Goal: Transaction & Acquisition: Download file/media

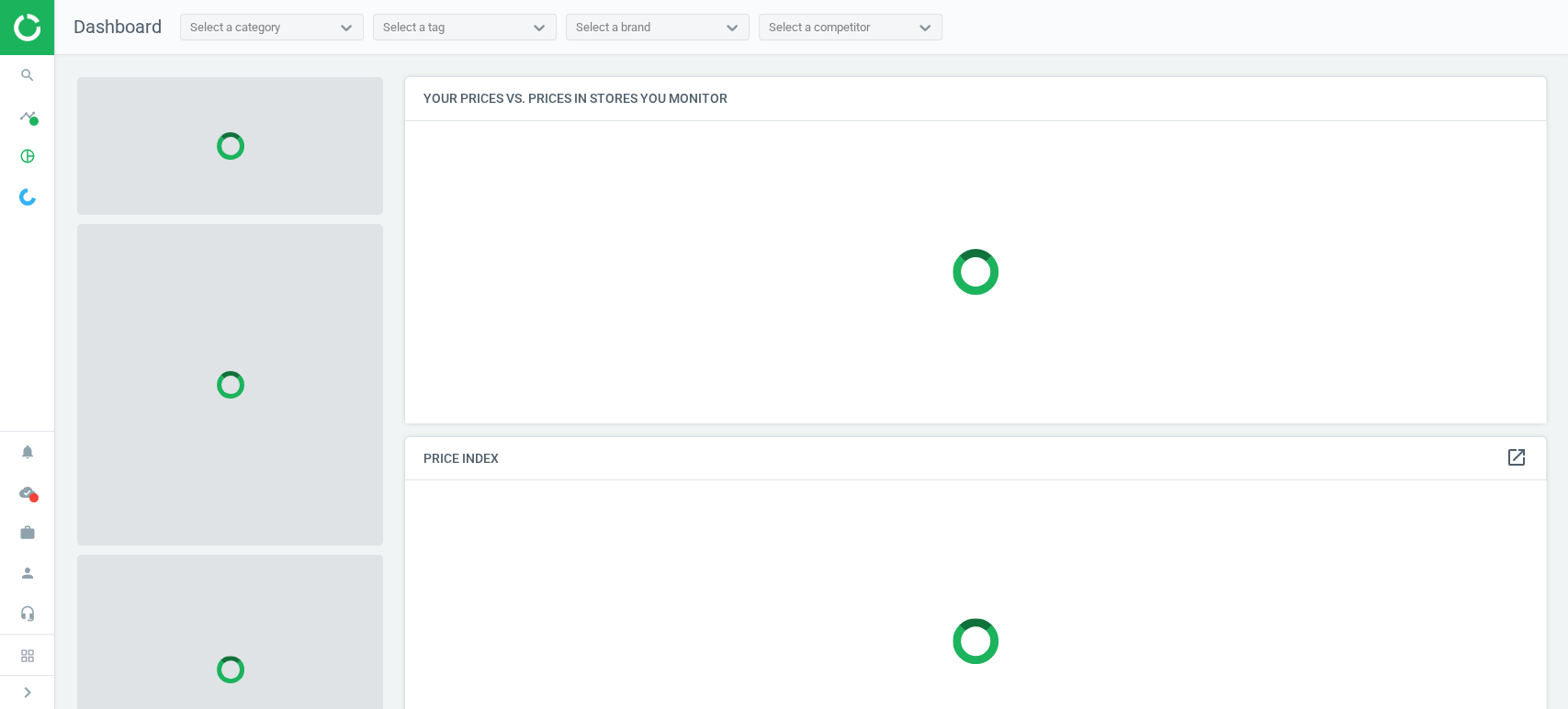
scroll to position [377, 1158]
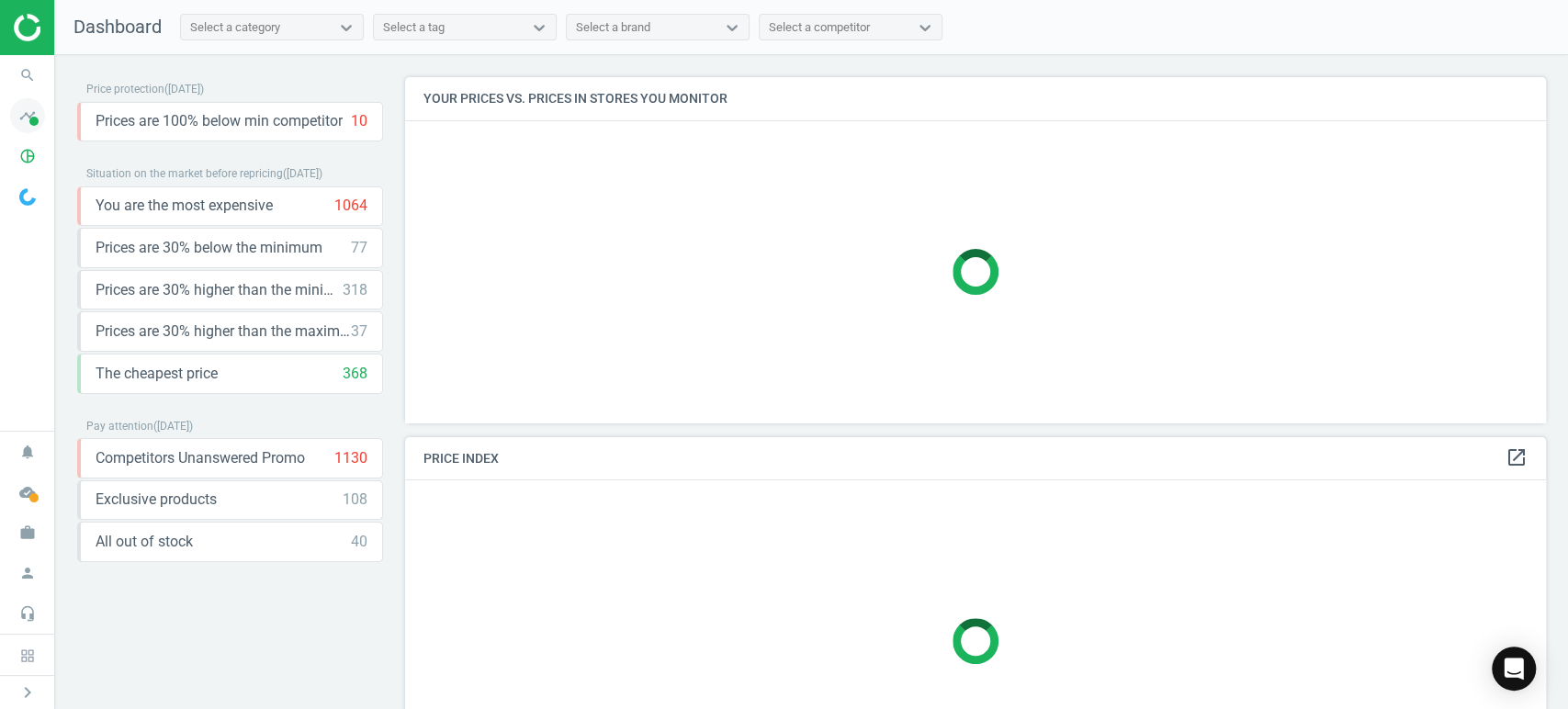
click at [32, 124] on span at bounding box center [33, 121] width 9 height 9
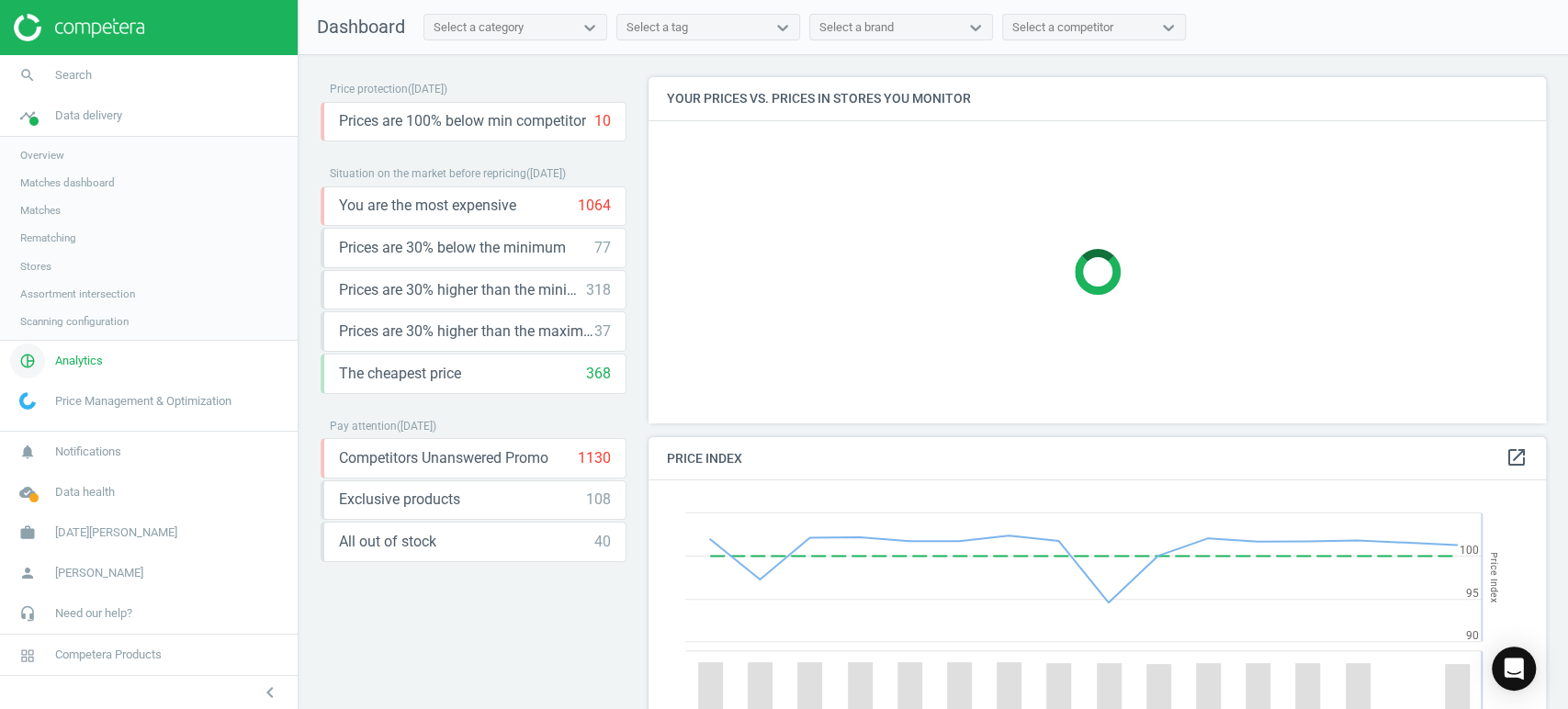
scroll to position [454, 913]
click at [77, 358] on span "Analytics" at bounding box center [79, 361] width 48 height 17
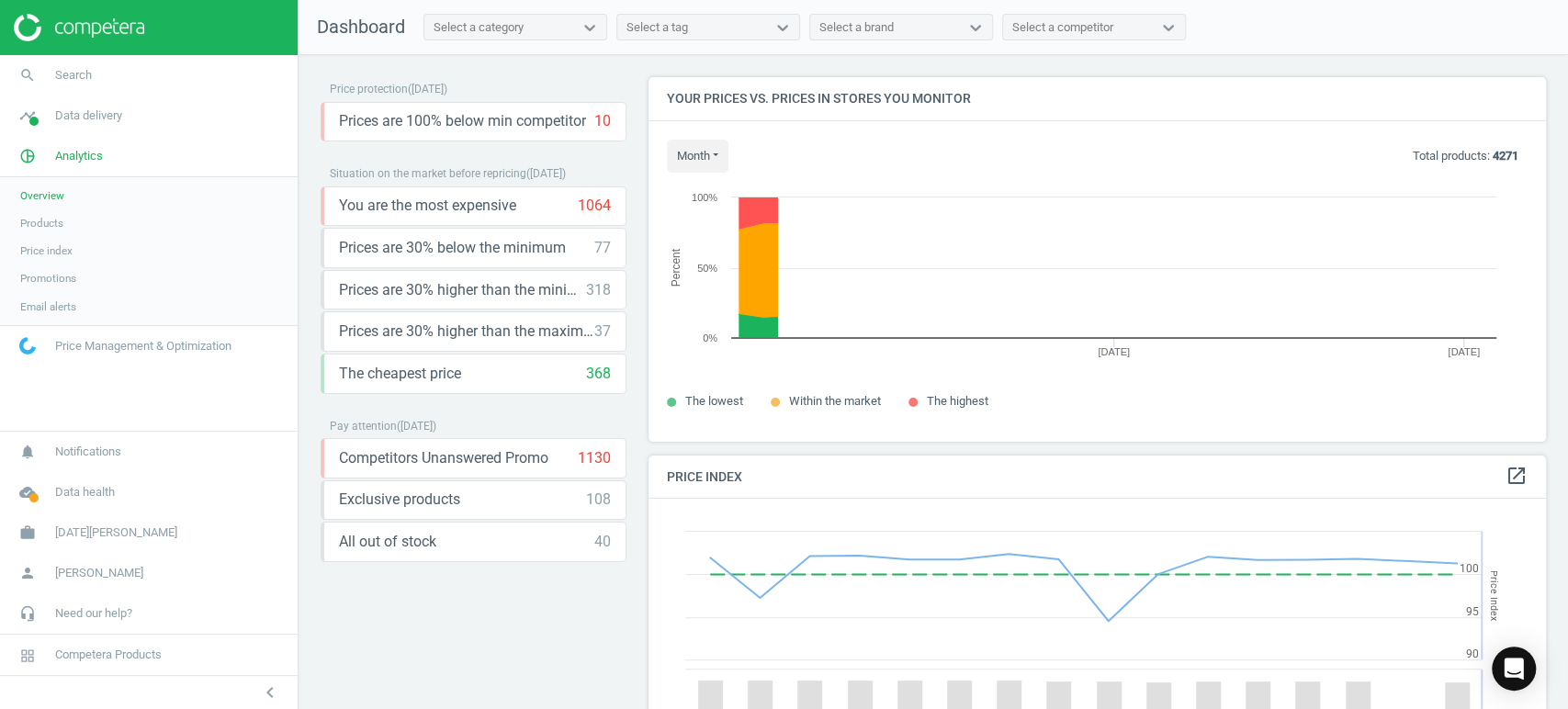
scroll to position [396, 913]
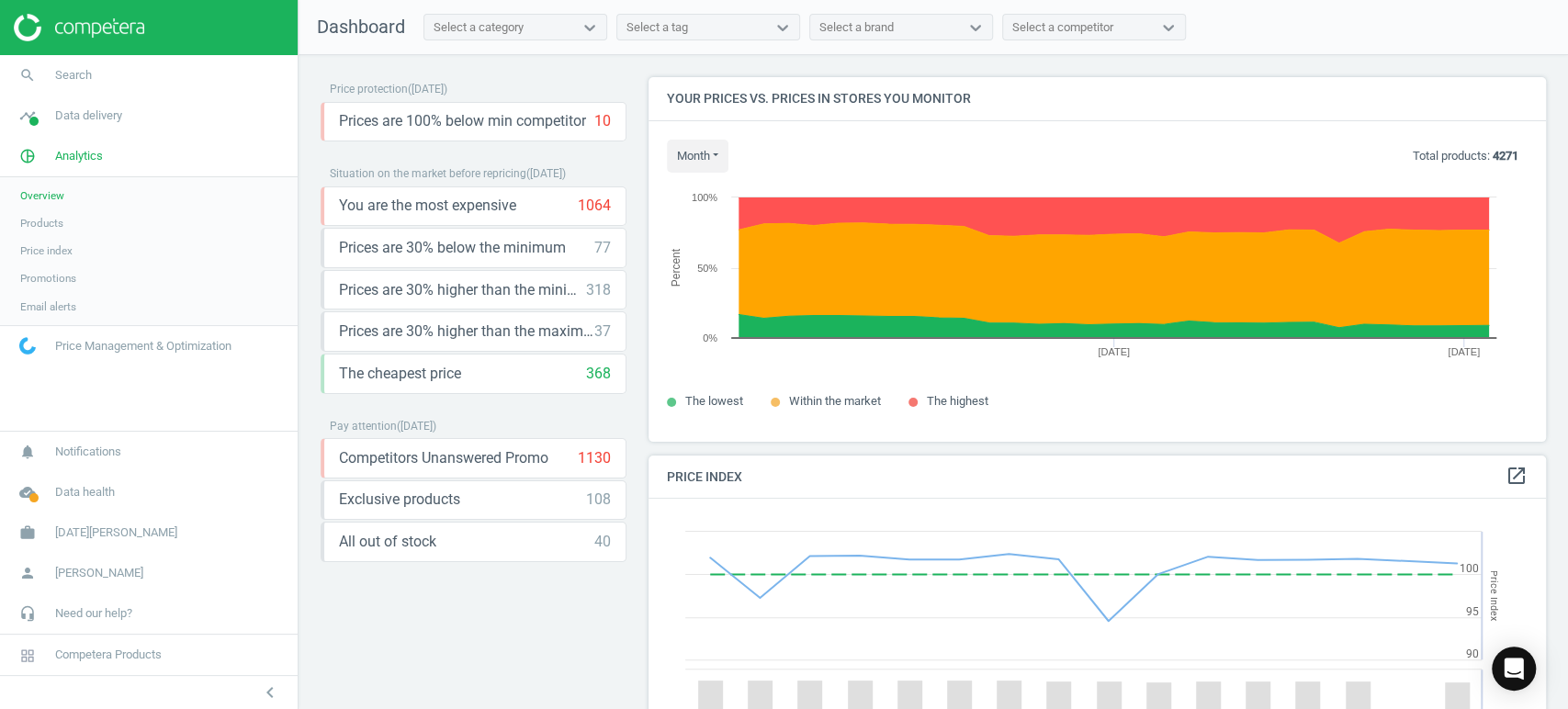
click at [49, 218] on span "Products" at bounding box center [42, 222] width 43 height 15
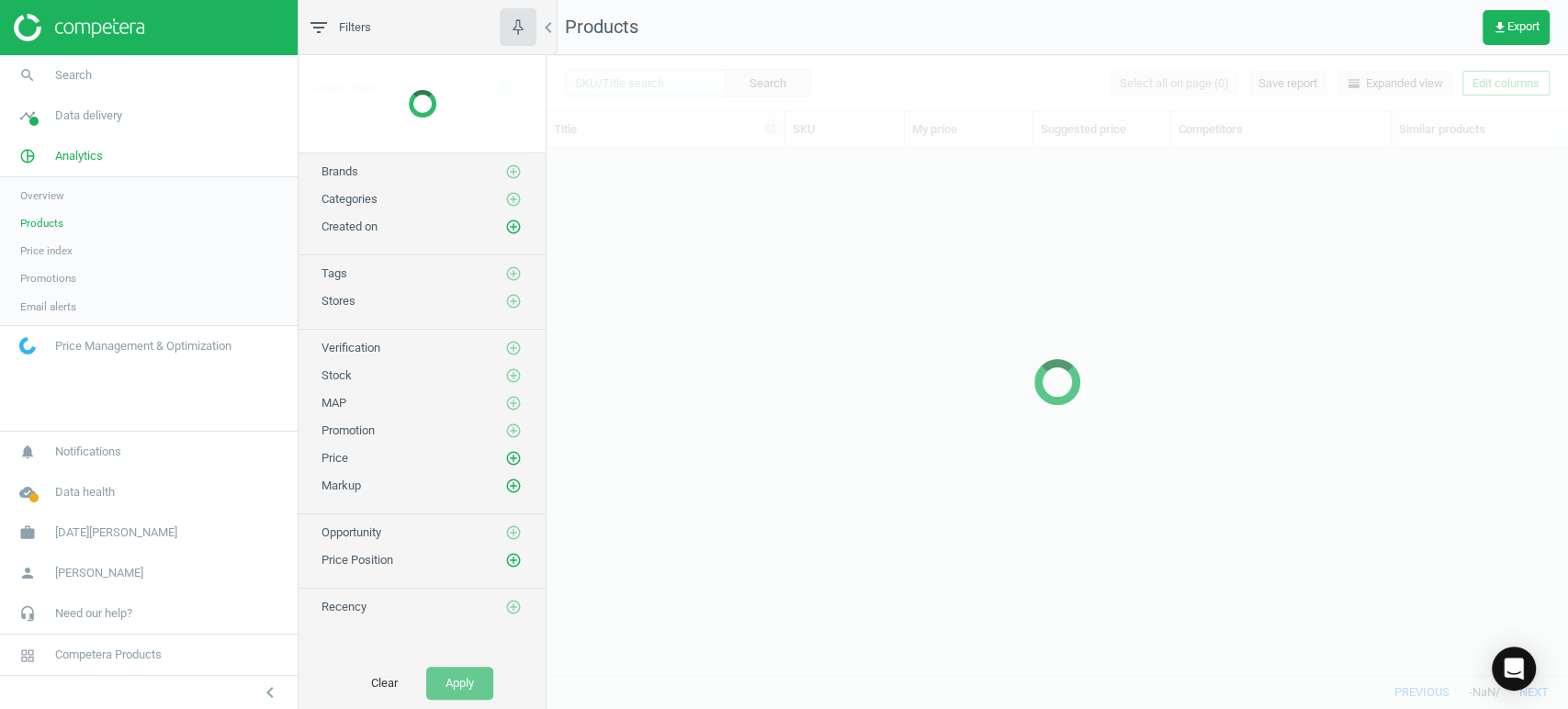
scroll to position [495, 1005]
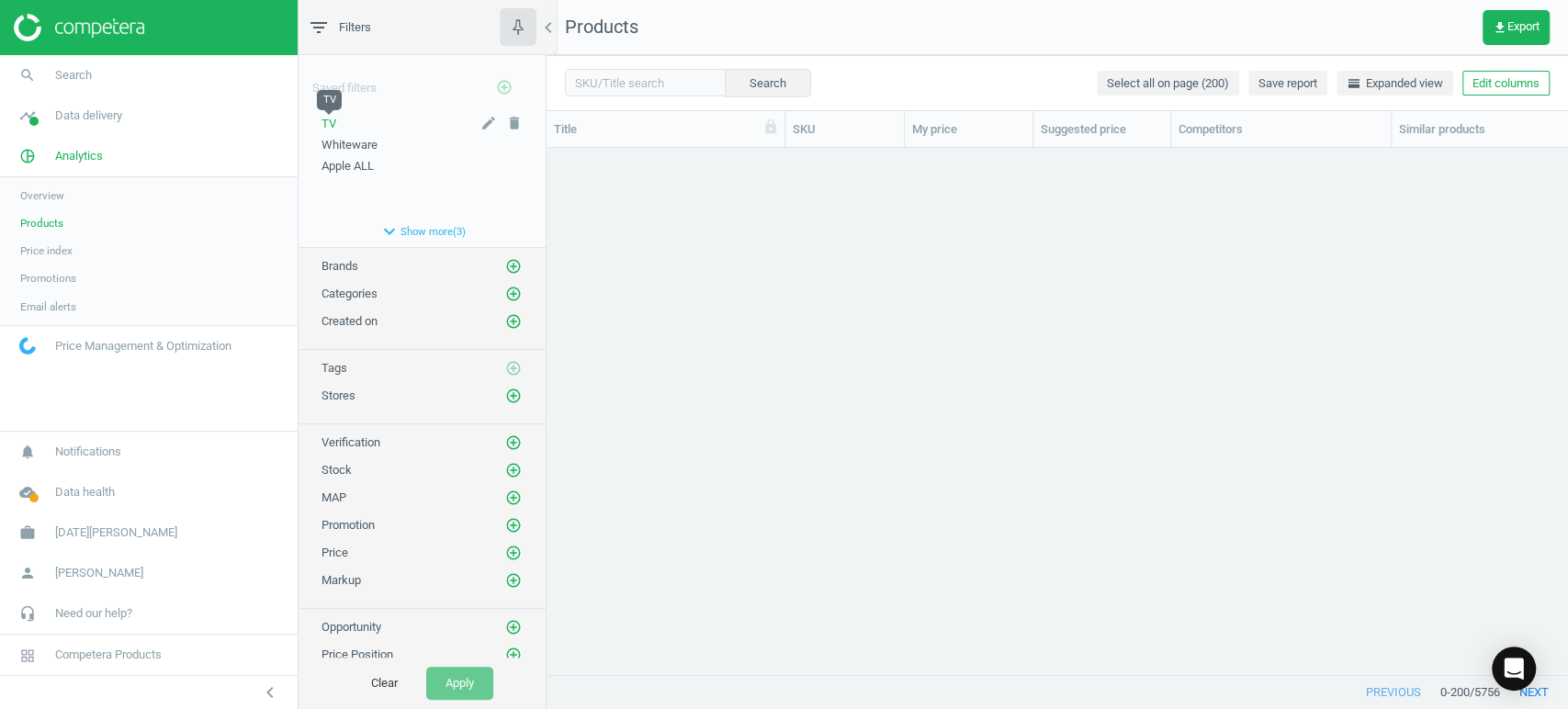
click at [332, 127] on span "TV" at bounding box center [329, 124] width 15 height 14
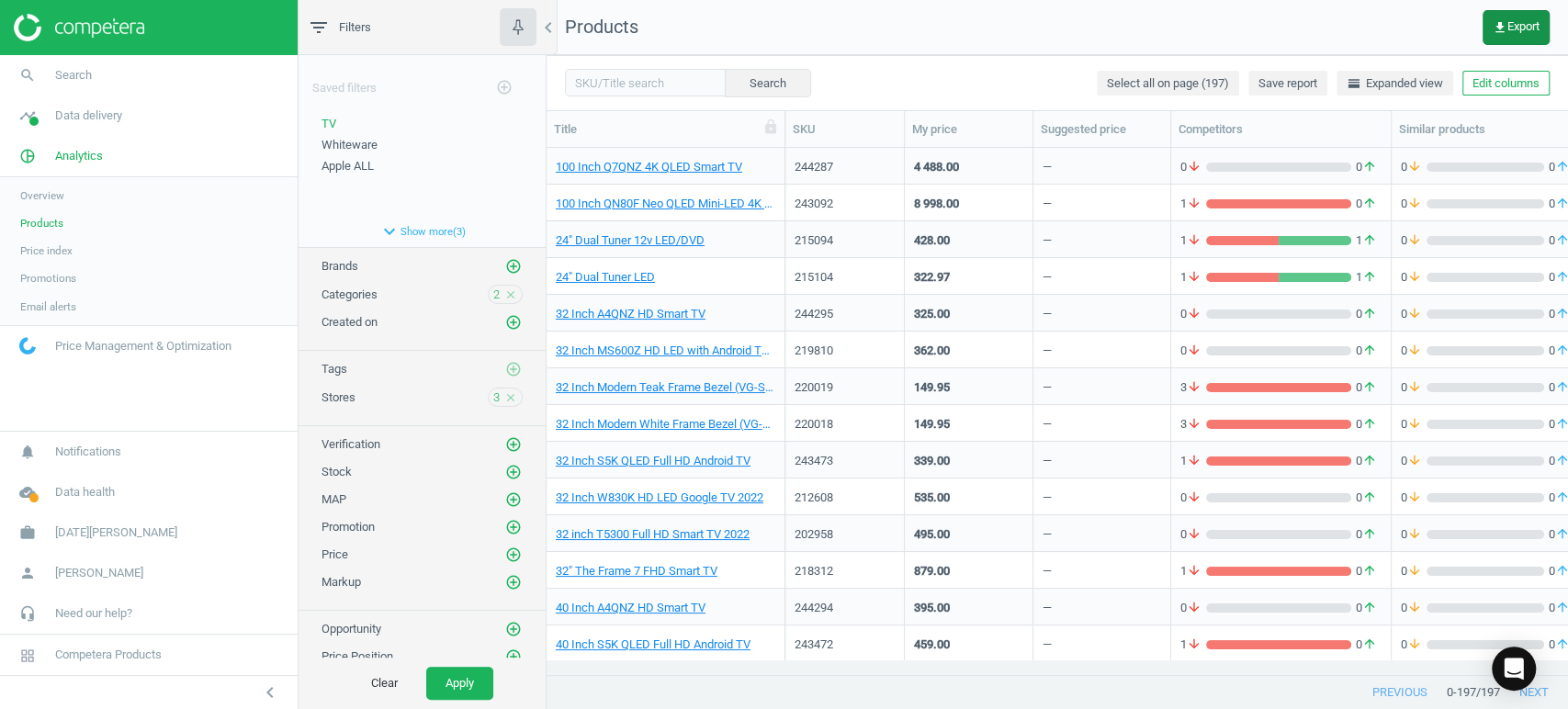
click at [1503, 24] on icon "get_app" at bounding box center [1500, 28] width 15 height 15
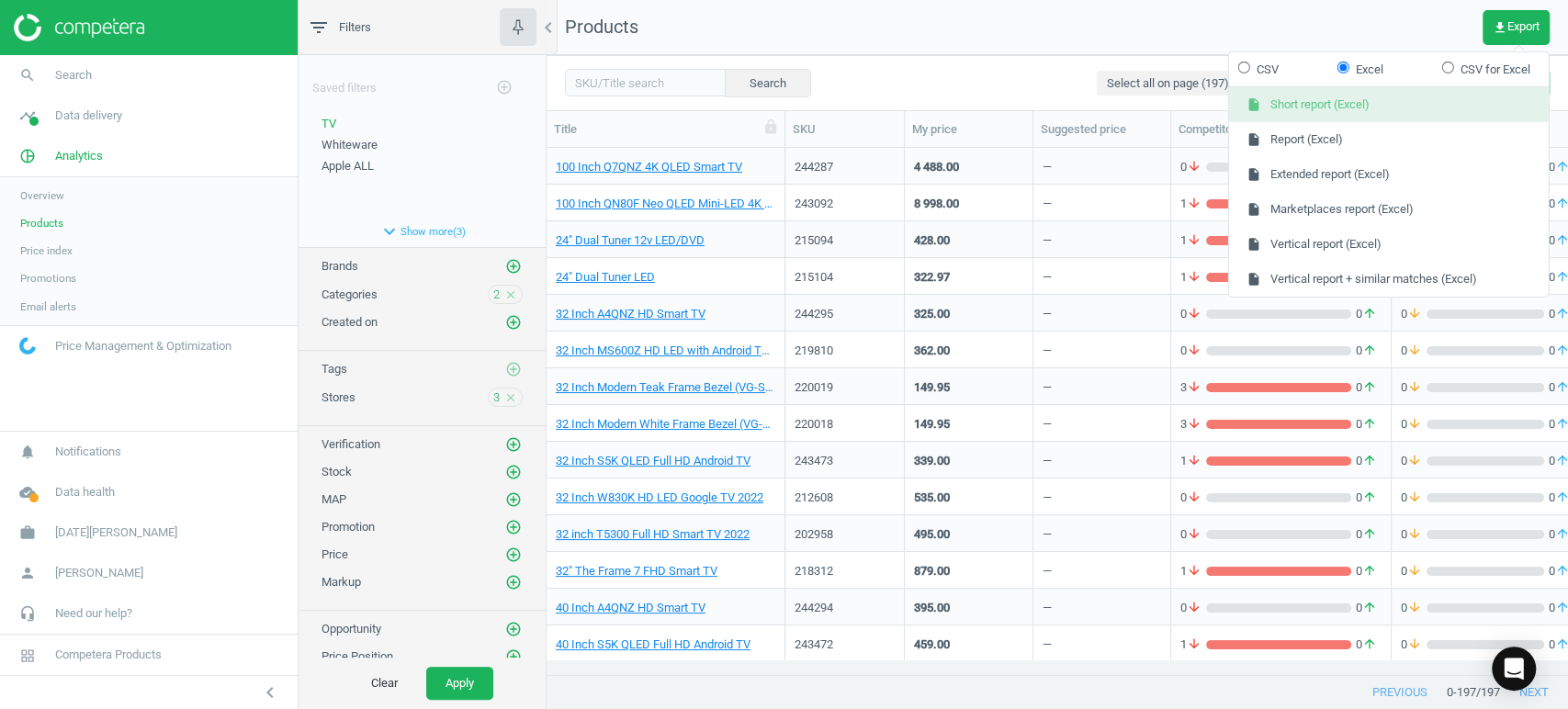
click at [1369, 104] on button "insert_drive_file Short report (Excel)" at bounding box center [1389, 104] width 320 height 34
